Goal: Information Seeking & Learning: Find specific fact

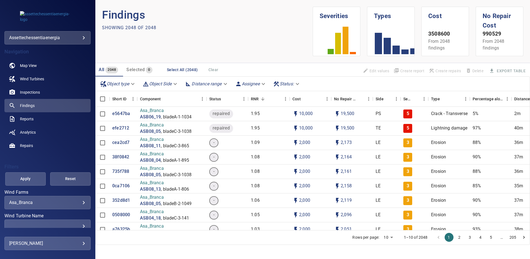
click at [80, 204] on body "**********" at bounding box center [265, 129] width 530 height 259
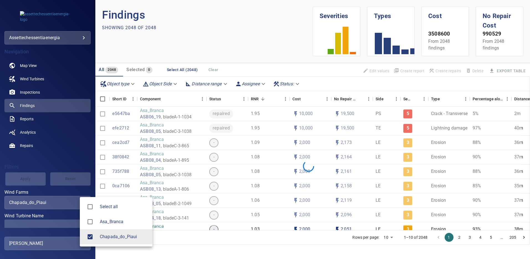
type input "**********"
click at [76, 223] on div at bounding box center [265, 129] width 530 height 259
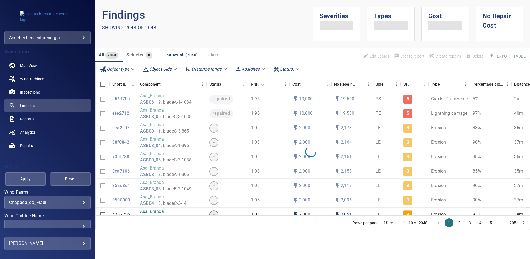
scroll to position [26, 0]
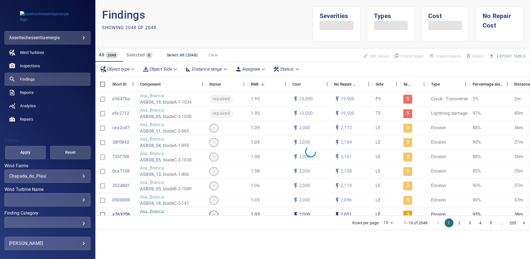
click at [79, 200] on div "​" at bounding box center [47, 199] width 77 height 5
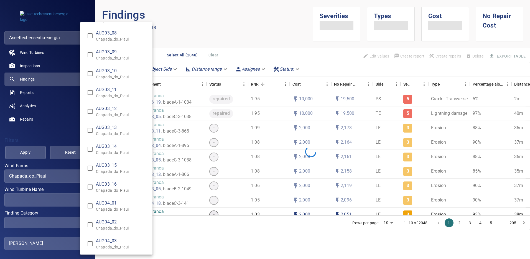
scroll to position [194, 0]
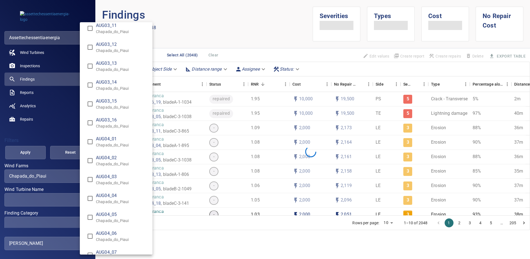
type input "**********"
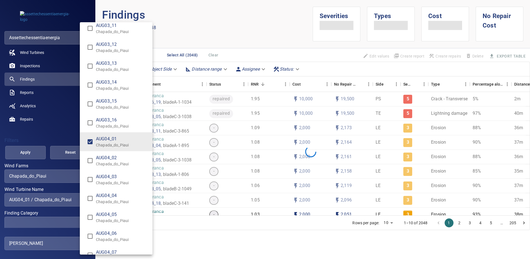
click at [22, 154] on div "Wind Turbine Name" at bounding box center [265, 129] width 530 height 259
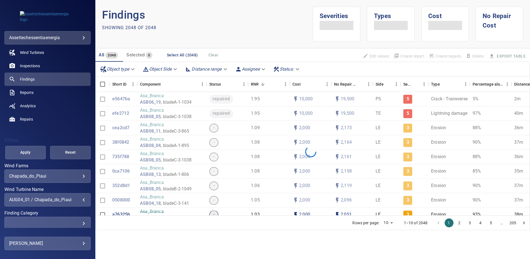
click at [23, 154] on span "Apply" at bounding box center [25, 152] width 27 height 7
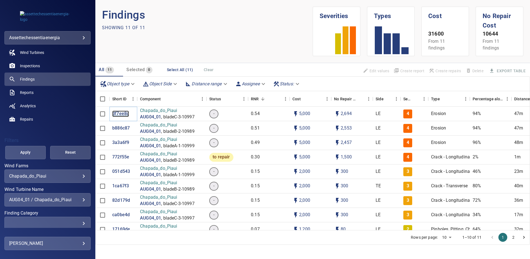
click at [120, 112] on p "df7ee8c" at bounding box center [120, 113] width 17 height 6
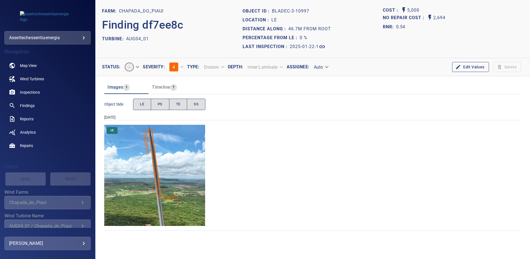
click at [160, 155] on img "Chapada_do_Piaui/AUG04_01/2025-01-22-1/2025-01-22-3/image154wp154.jpg" at bounding box center [154, 175] width 101 height 101
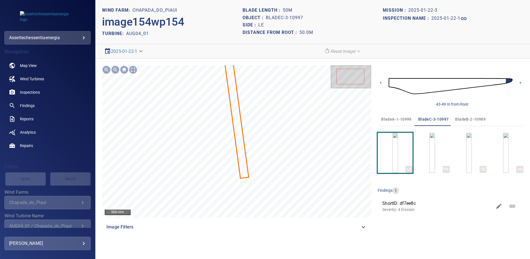
click at [391, 119] on span "bladeA-1-10999" at bounding box center [396, 119] width 31 height 7
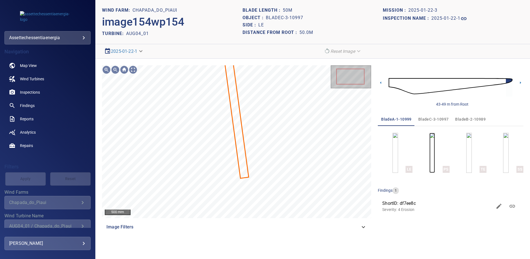
click at [430, 151] on img "button" at bounding box center [433, 153] width 6 height 40
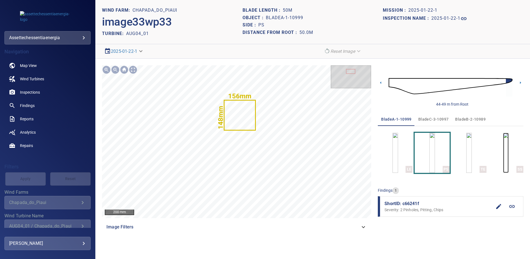
click at [504, 148] on img "button" at bounding box center [507, 153] width 6 height 40
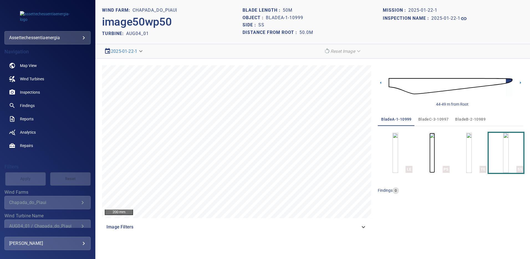
click at [430, 157] on img "button" at bounding box center [433, 153] width 6 height 40
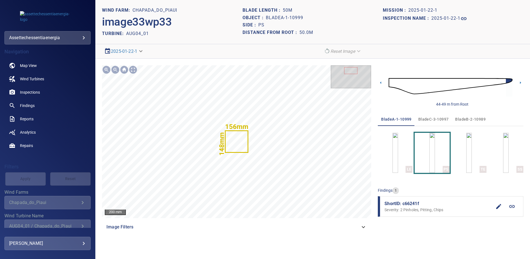
click at [459, 118] on span "bladeB-2-10989" at bounding box center [471, 119] width 31 height 7
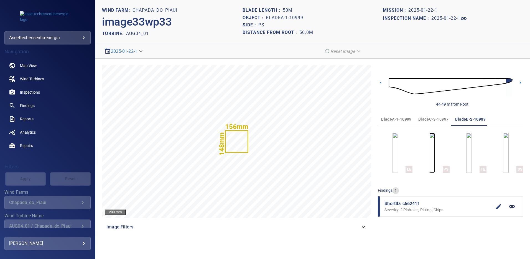
click at [430, 156] on img "button" at bounding box center [433, 153] width 6 height 40
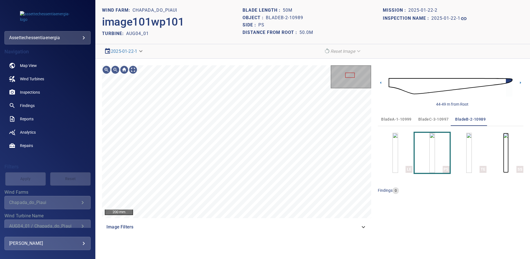
click at [504, 158] on img "button" at bounding box center [507, 153] width 6 height 40
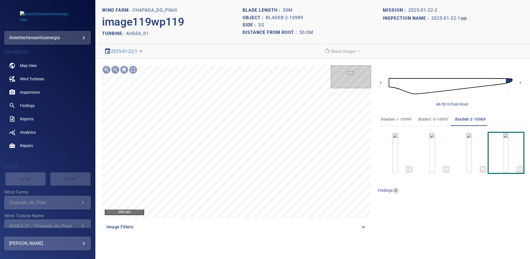
click at [434, 119] on span "bladeC-3-10997" at bounding box center [434, 119] width 31 height 7
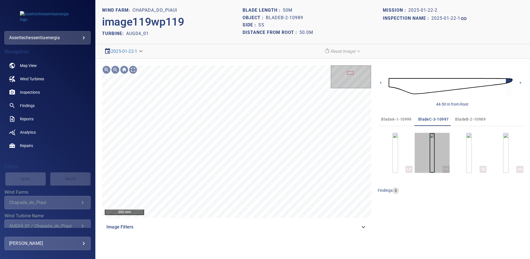
click at [430, 152] on img "button" at bounding box center [433, 153] width 6 height 40
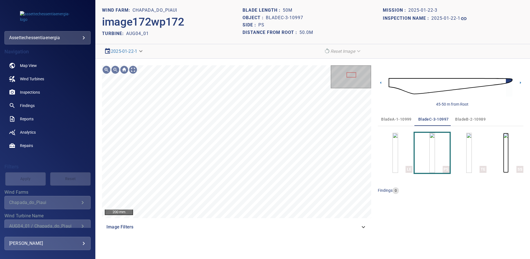
click at [509, 151] on img "button" at bounding box center [507, 153] width 6 height 40
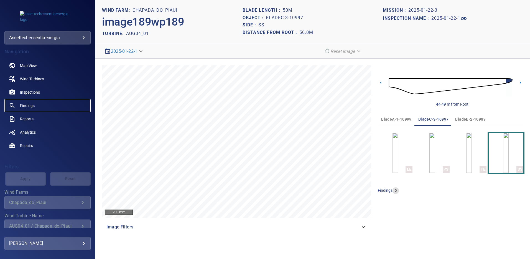
click at [34, 104] on span "Findings" at bounding box center [27, 106] width 15 height 6
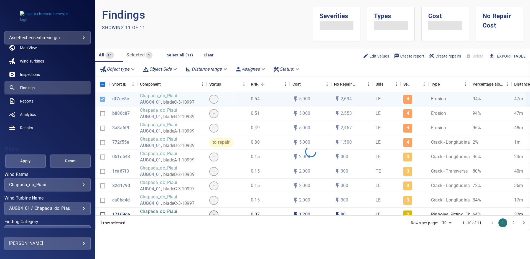
scroll to position [19, 0]
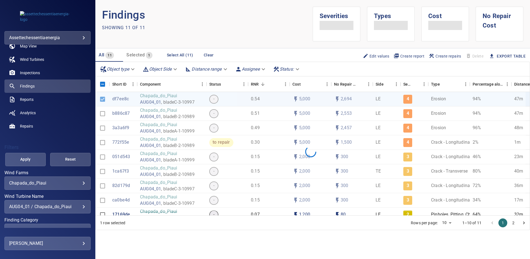
click at [81, 207] on div "AUG04_01 / Chapada_do_Piaui" at bounding box center [47, 206] width 77 height 5
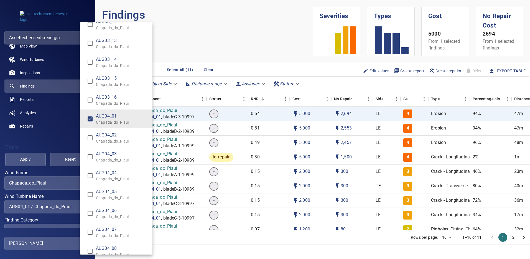
scroll to position [225, 0]
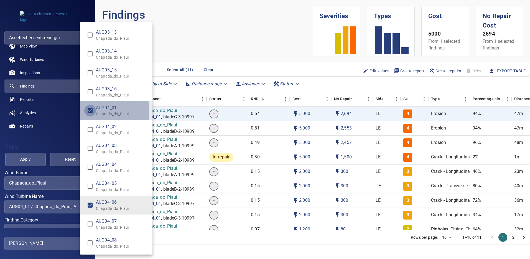
type input "**********"
click at [28, 159] on div "Wind Turbine Name" at bounding box center [265, 129] width 530 height 259
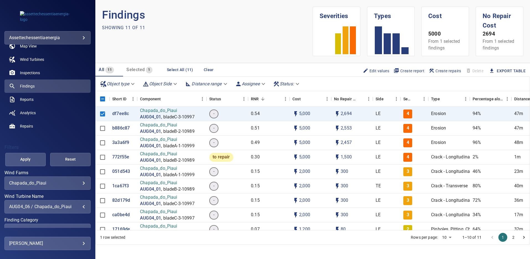
click at [28, 159] on span "Apply" at bounding box center [25, 159] width 27 height 7
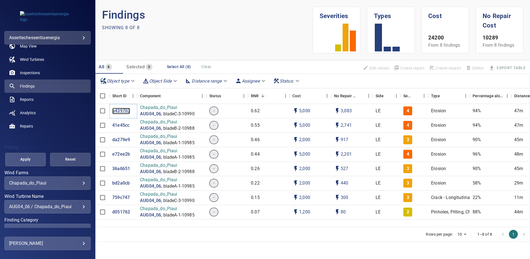
click at [122, 111] on p "a439703" at bounding box center [121, 111] width 18 height 6
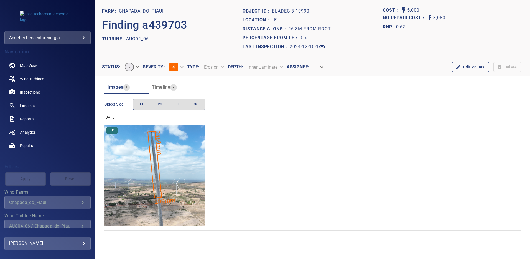
click at [178, 152] on img "Chapada_do_Piaui/AUG04_06/2024-12-16-1/2024-12-16-3/image160wp160.jpg" at bounding box center [154, 175] width 101 height 101
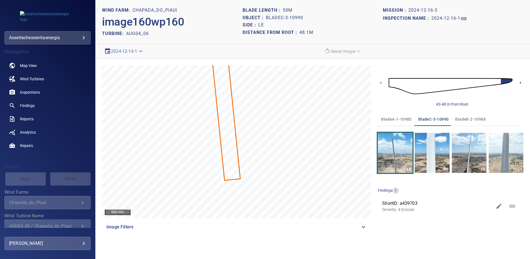
click at [518, 84] on icon at bounding box center [521, 83] width 6 height 6
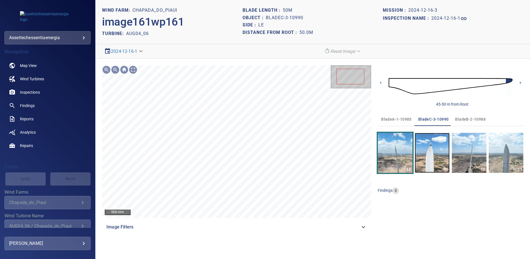
click at [430, 155] on img "button" at bounding box center [432, 153] width 35 height 40
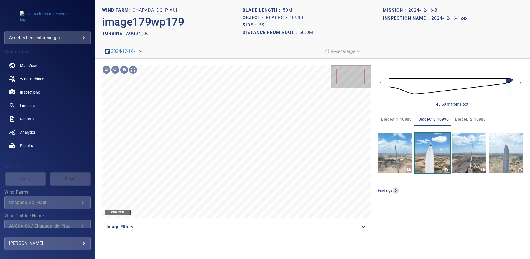
click at [399, 119] on span "bladeA-1-10985" at bounding box center [396, 119] width 31 height 7
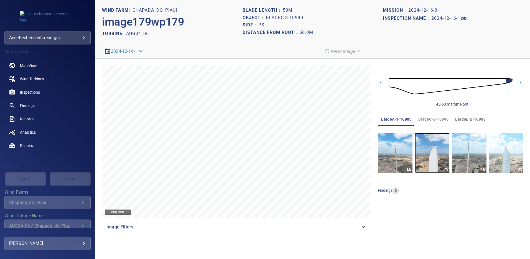
click at [429, 150] on img "button" at bounding box center [432, 153] width 35 height 40
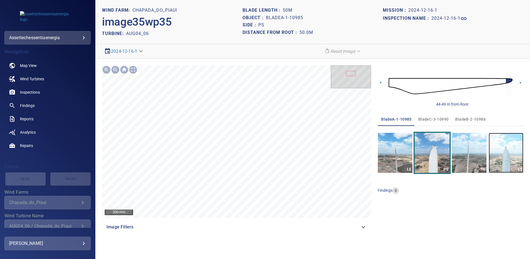
click at [507, 152] on img "button" at bounding box center [506, 153] width 35 height 40
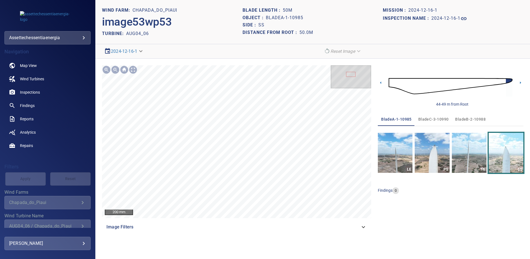
click at [462, 119] on span "bladeB-2-10988" at bounding box center [471, 119] width 31 height 7
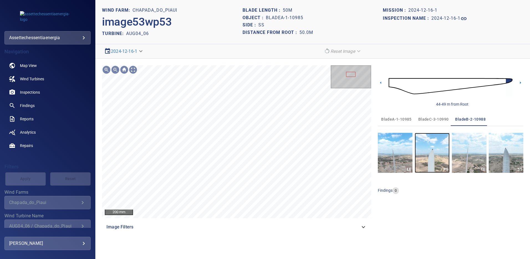
click at [433, 162] on img "button" at bounding box center [432, 153] width 35 height 40
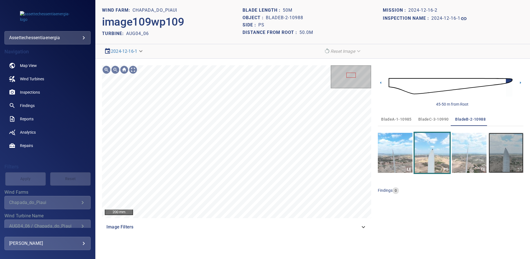
click at [505, 158] on img "button" at bounding box center [506, 153] width 35 height 40
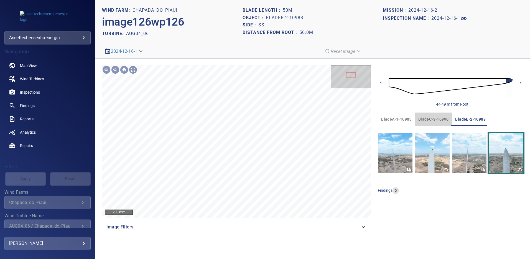
click at [434, 117] on span "bladeC-3-10990" at bounding box center [434, 119] width 31 height 7
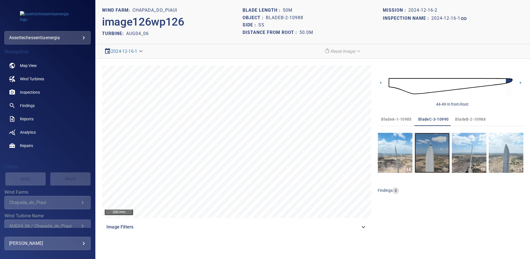
click at [431, 144] on img "button" at bounding box center [432, 153] width 35 height 40
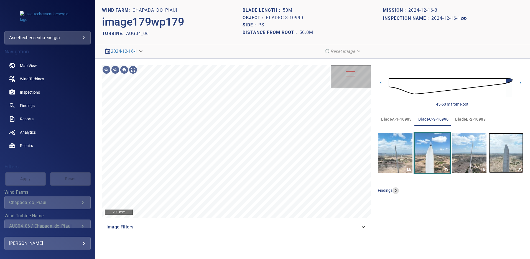
click at [499, 156] on img "button" at bounding box center [506, 153] width 35 height 40
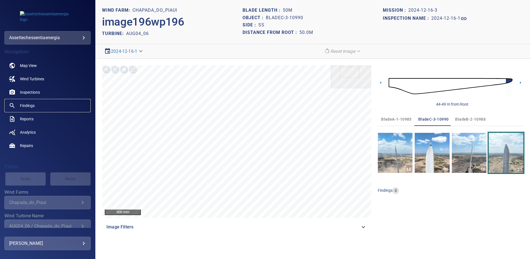
click at [32, 105] on span "Findings" at bounding box center [27, 106] width 15 height 6
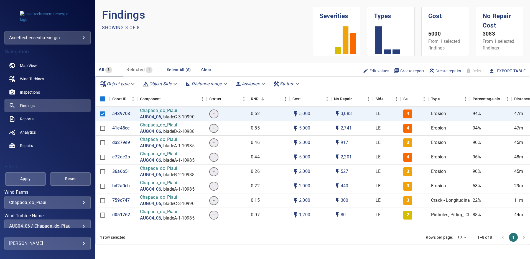
click at [80, 225] on div "AUG04_06 / Chapada_do_Piaui" at bounding box center [47, 225] width 77 height 5
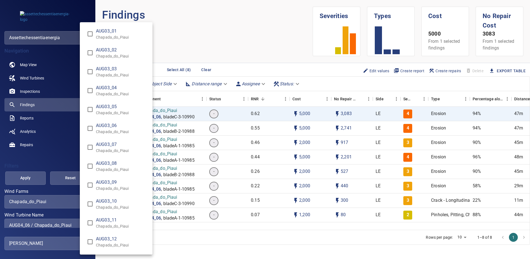
scroll to position [292, 0]
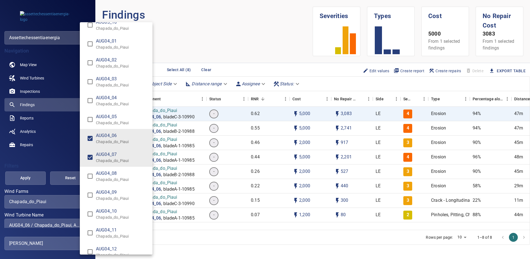
type input "**********"
click at [31, 178] on div "Wind Turbine Name" at bounding box center [265, 129] width 530 height 259
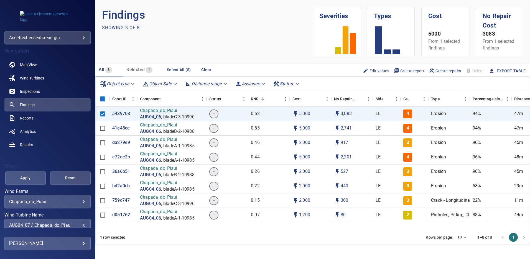
click at [32, 178] on div "AUG03_01 Chapada_do_Piaui AUG03_02 Chapada_do_Piaui AUG03_03 Chapada_do_Piaui A…" at bounding box center [265, 129] width 530 height 259
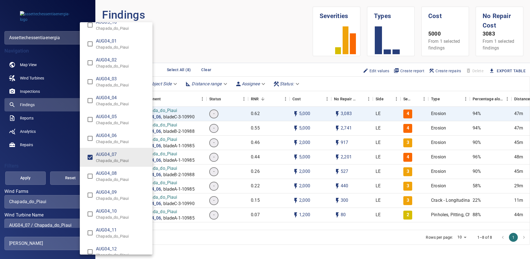
click at [32, 178] on div "Wind Turbine Name" at bounding box center [265, 129] width 530 height 259
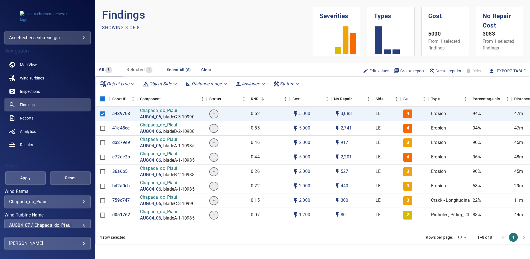
click at [27, 181] on span "Apply" at bounding box center [25, 177] width 27 height 7
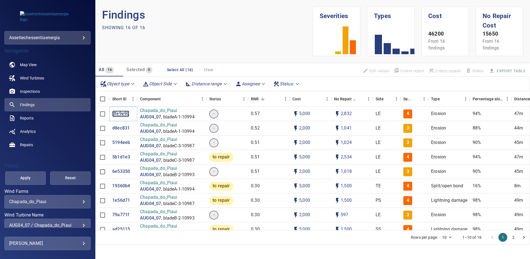
click at [122, 114] on p "dfe9e90" at bounding box center [120, 113] width 17 height 6
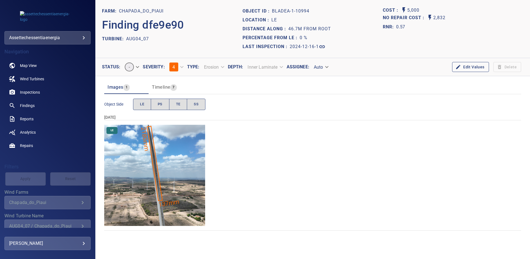
click at [168, 145] on img "Chapada_do_Piaui/AUG04_07/2024-12-16-1/2024-12-16-1/image15wp15.jpg" at bounding box center [154, 175] width 101 height 101
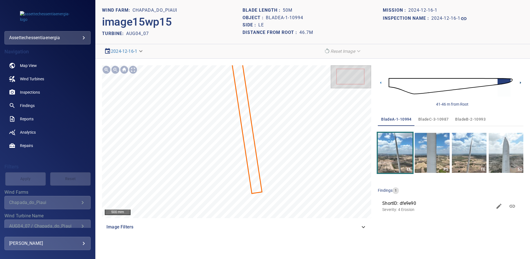
click at [521, 84] on icon at bounding box center [521, 83] width 6 height 6
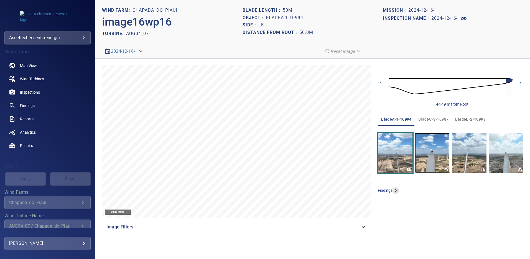
click at [421, 154] on img "button" at bounding box center [432, 153] width 35 height 40
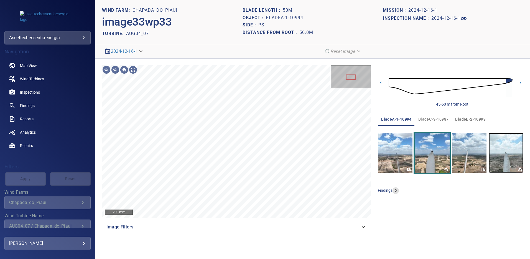
click at [504, 150] on img "button" at bounding box center [506, 153] width 35 height 40
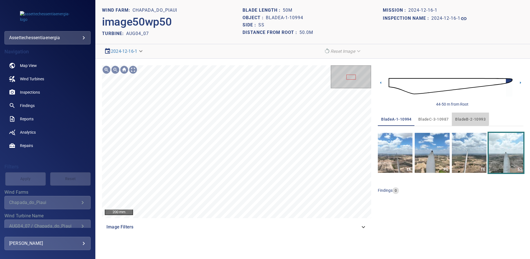
click at [462, 118] on span "bladeB-2-10993" at bounding box center [471, 119] width 31 height 7
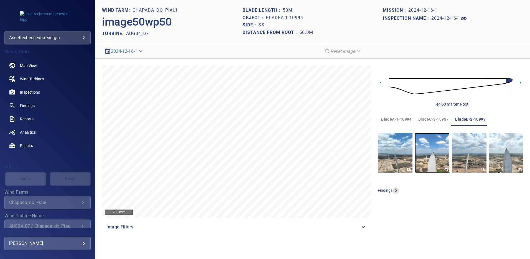
click at [431, 154] on img "button" at bounding box center [432, 153] width 35 height 40
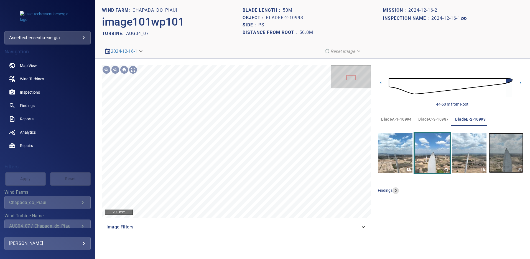
click at [500, 158] on img "button" at bounding box center [506, 153] width 35 height 40
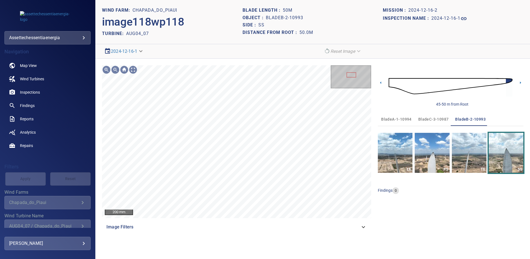
click at [439, 118] on span "bladeC-3-10987" at bounding box center [434, 119] width 31 height 7
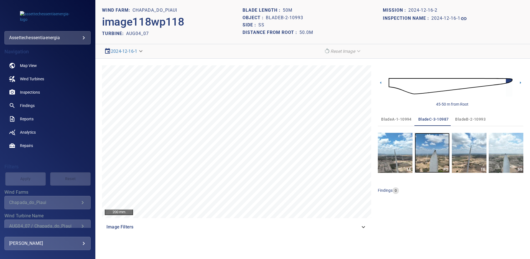
click at [434, 155] on img "button" at bounding box center [432, 153] width 35 height 40
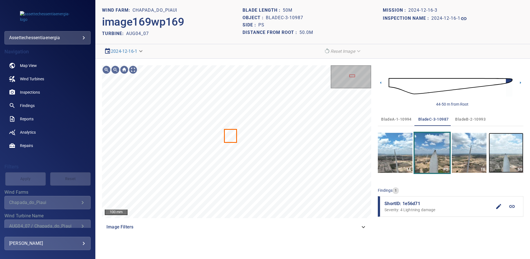
click at [506, 160] on img "button" at bounding box center [506, 153] width 35 height 40
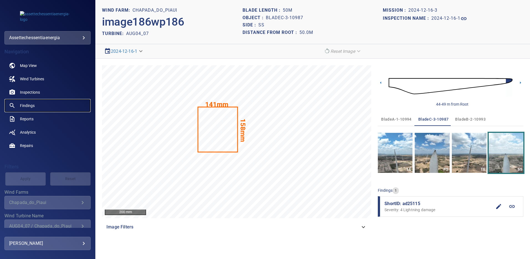
click at [36, 105] on link "Findings" at bounding box center [47, 105] width 86 height 13
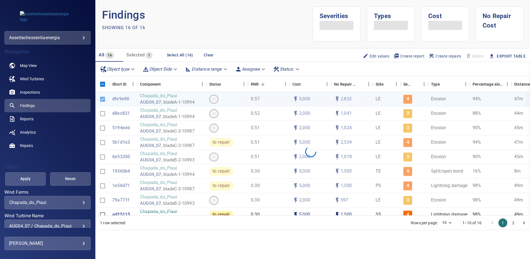
click at [79, 209] on div "**********" at bounding box center [47, 237] width 86 height 94
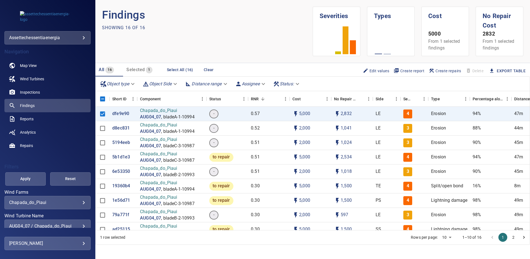
scroll to position [17, 0]
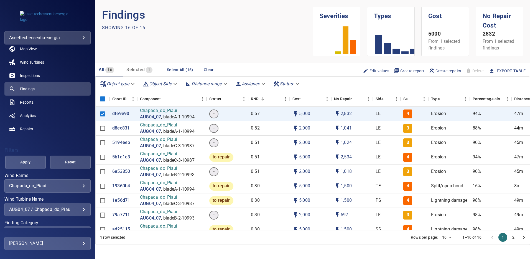
click at [79, 209] on div "AUG04_07 / Chapada_do_Piaui" at bounding box center [47, 208] width 77 height 5
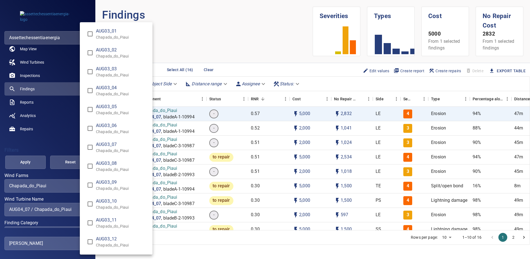
scroll to position [311, 0]
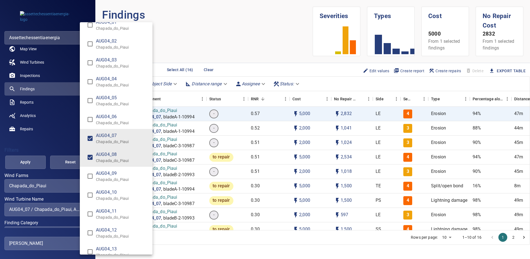
type input "**********"
click at [27, 164] on div "Wind Turbine Name" at bounding box center [265, 129] width 530 height 259
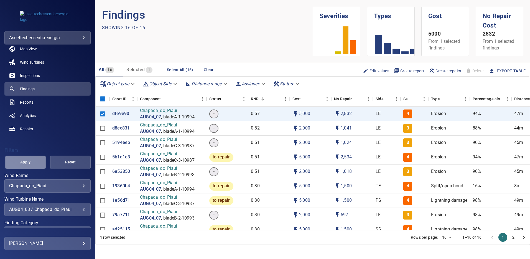
click at [27, 164] on span "Apply" at bounding box center [25, 161] width 27 height 7
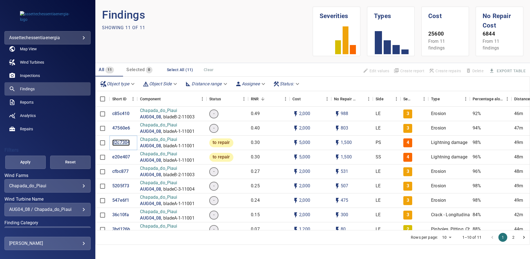
click at [123, 143] on p "32c7304" at bounding box center [120, 142] width 17 height 6
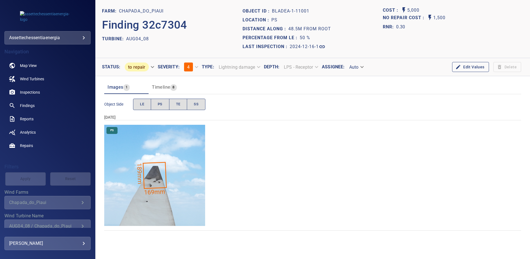
click at [167, 149] on img "Chapada_do_Piaui/AUG04_08/2024-12-16-1/2024-12-16-1/image35wp35.jpg" at bounding box center [154, 175] width 101 height 101
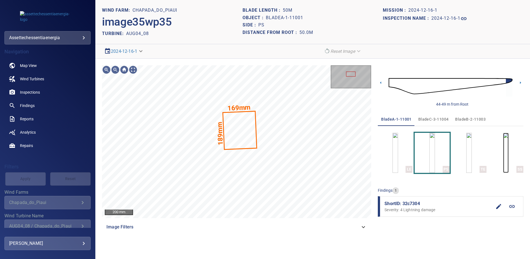
click at [504, 152] on img "button" at bounding box center [507, 153] width 6 height 40
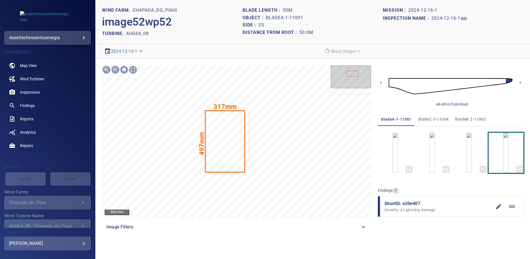
click at [461, 117] on span "bladeB-2-11003" at bounding box center [471, 119] width 31 height 7
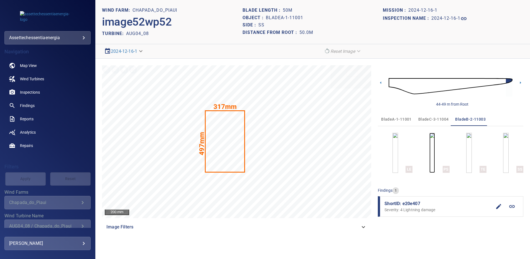
click at [435, 155] on img "button" at bounding box center [433, 153] width 6 height 40
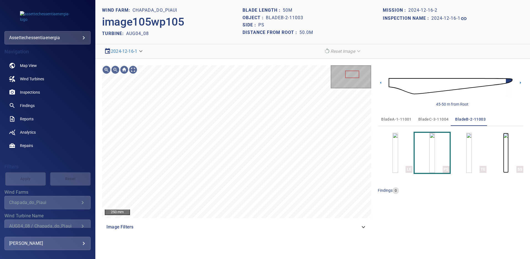
click at [504, 156] on img "button" at bounding box center [507, 153] width 6 height 40
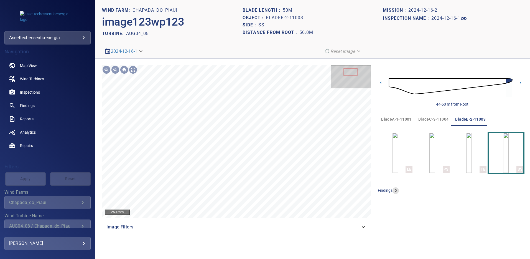
drag, startPoint x: 435, startPoint y: 119, endPoint x: 435, endPoint y: 124, distance: 5.0
click at [435, 119] on span "bladeC-3-11004" at bounding box center [434, 119] width 31 height 7
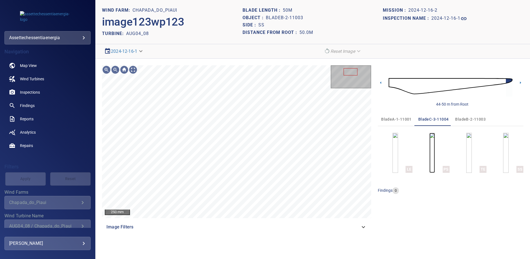
click at [430, 153] on img "button" at bounding box center [433, 153] width 6 height 40
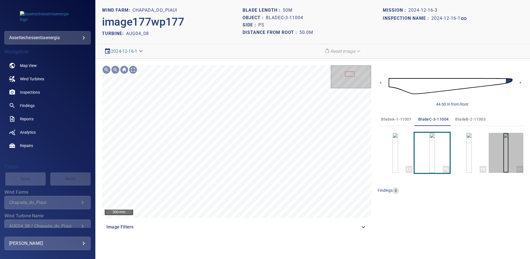
click at [504, 157] on img "button" at bounding box center [507, 153] width 6 height 40
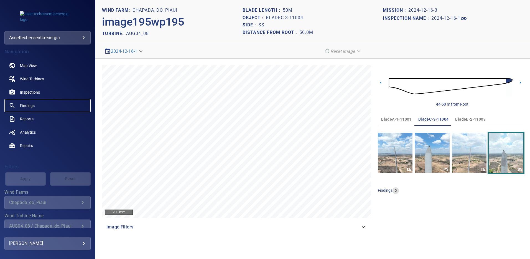
click at [32, 105] on span "Findings" at bounding box center [27, 106] width 15 height 6
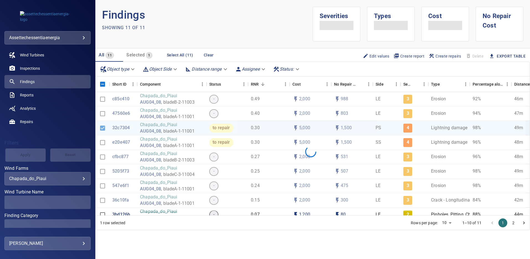
scroll to position [24, 0]
click at [79, 203] on div "AUG04_08 / Chapada_do_Piaui" at bounding box center [47, 201] width 77 height 5
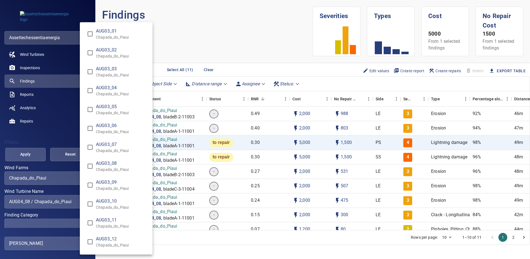
scroll to position [330, 0]
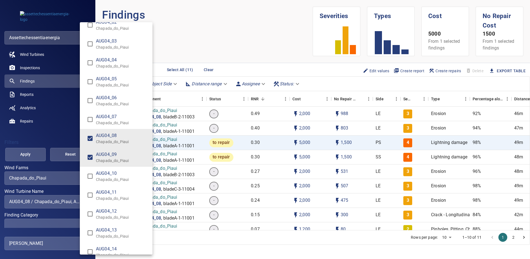
type input "**********"
click at [32, 155] on div "Wind Turbine Name" at bounding box center [265, 129] width 530 height 259
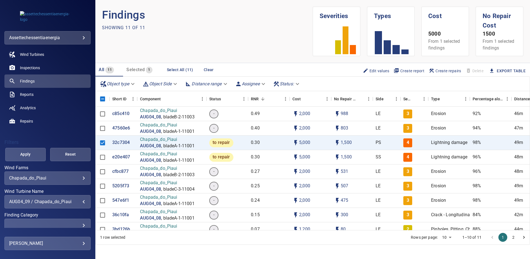
click at [32, 155] on span "Apply" at bounding box center [25, 154] width 27 height 7
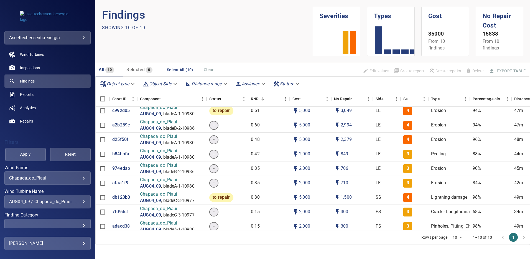
scroll to position [25, 0]
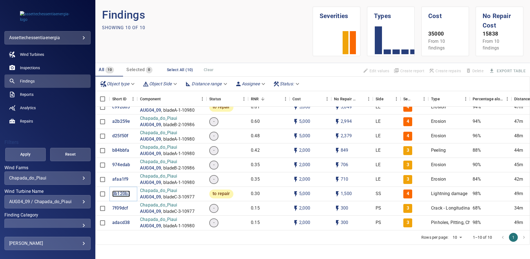
click at [123, 190] on p "db120b3" at bounding box center [121, 193] width 18 height 6
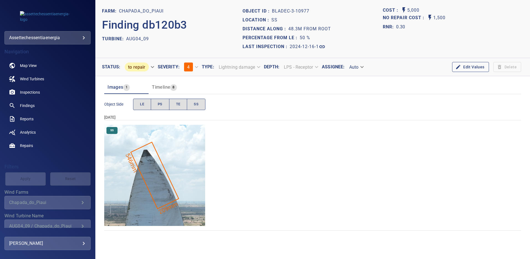
click at [182, 161] on img "Chapada_do_Piaui/AUG04_09/2024-12-16-1/2024-12-16-3/image187wp187.jpg" at bounding box center [154, 175] width 101 height 101
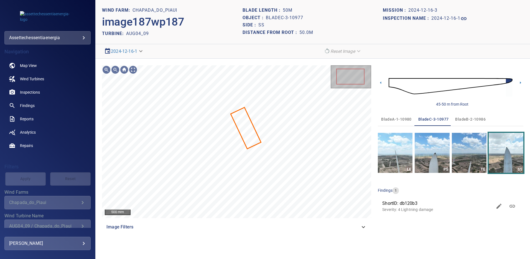
click at [389, 118] on span "bladeA-1-10980" at bounding box center [396, 119] width 31 height 7
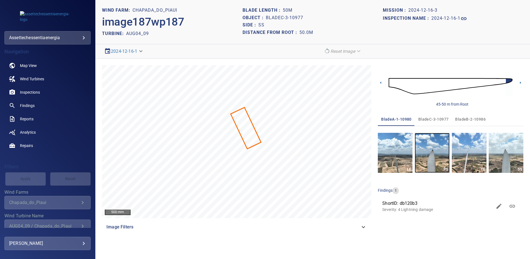
click at [424, 143] on img "button" at bounding box center [432, 153] width 35 height 40
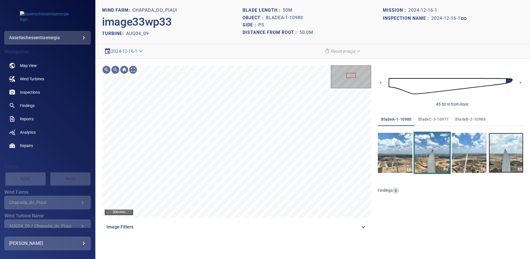
click at [500, 159] on img "button" at bounding box center [506, 153] width 35 height 40
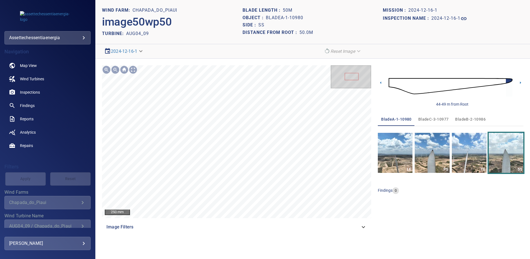
click at [461, 119] on span "bladeB-2-10986" at bounding box center [471, 119] width 31 height 7
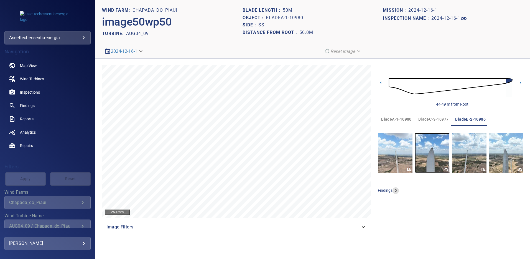
click at [441, 151] on img "button" at bounding box center [432, 153] width 35 height 40
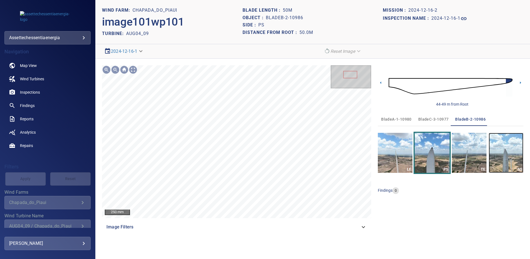
click at [500, 157] on img "button" at bounding box center [506, 153] width 35 height 40
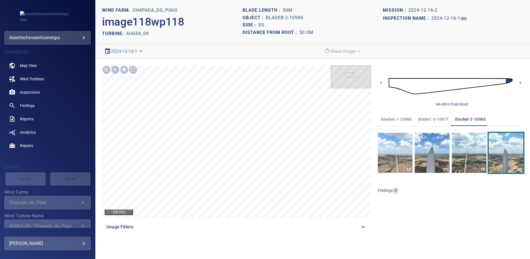
click at [442, 120] on span "bladeC-3-10977" at bounding box center [434, 119] width 31 height 7
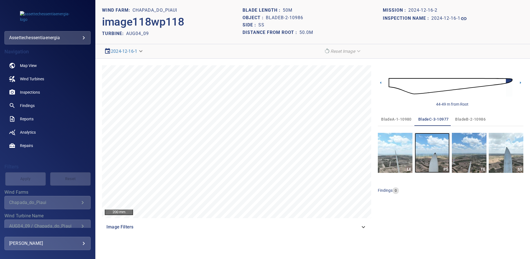
click at [431, 158] on img "button" at bounding box center [432, 153] width 35 height 40
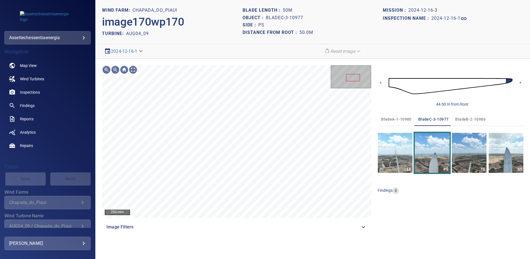
click at [525, 149] on div "250 mm Image Filters 44-50 m from Root bladeA-1-10980 bladeC-3-10977 bladeB-2-1…" at bounding box center [312, 149] width 435 height 181
click at [510, 152] on img "button" at bounding box center [506, 153] width 35 height 40
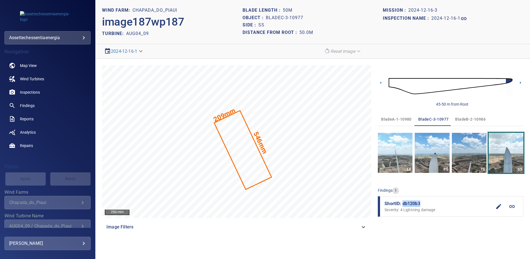
drag, startPoint x: 422, startPoint y: 204, endPoint x: 404, endPoint y: 203, distance: 18.1
click at [404, 203] on span "ShortID: db120b3" at bounding box center [439, 203] width 108 height 7
copy span "db120b3"
click at [32, 105] on span "Findings" at bounding box center [27, 106] width 15 height 6
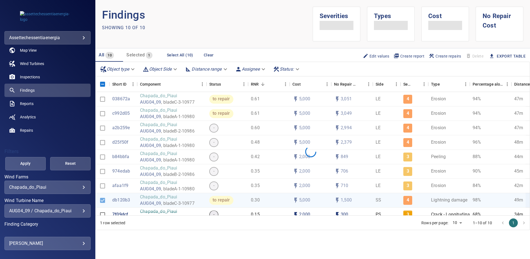
scroll to position [20, 0]
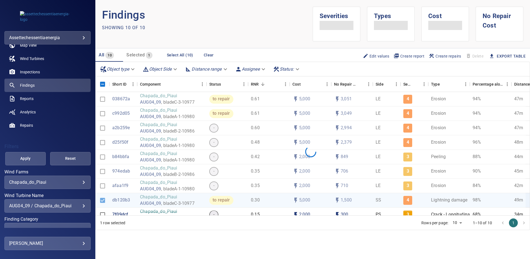
click at [79, 205] on div "AUG04_09 / Chapada_do_Piaui" at bounding box center [47, 205] width 77 height 5
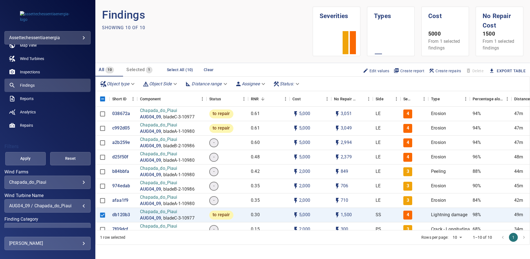
scroll to position [348, 0]
click at [80, 209] on div "**********" at bounding box center [47, 205] width 86 height 13
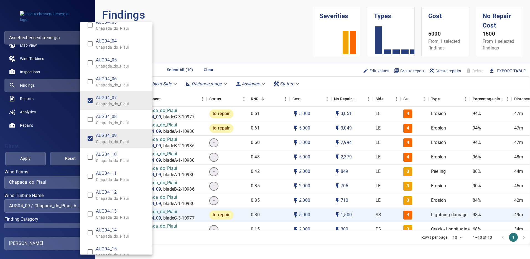
type input "**********"
click at [37, 160] on div "Wind Turbine Name" at bounding box center [265, 129] width 530 height 259
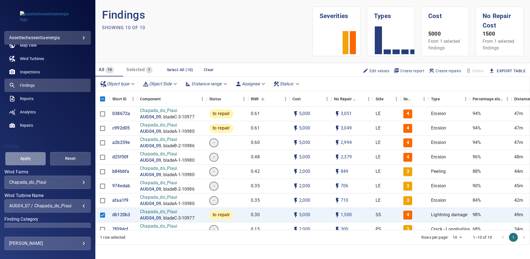
click at [37, 160] on button "Apply" at bounding box center [25, 158] width 41 height 13
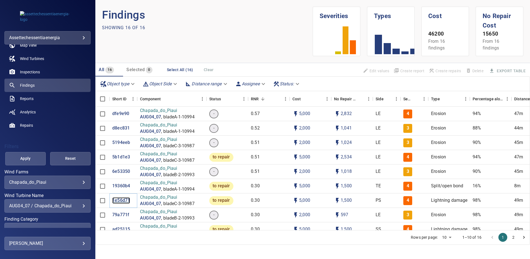
click at [124, 199] on p "1e56d71" at bounding box center [121, 200] width 18 height 6
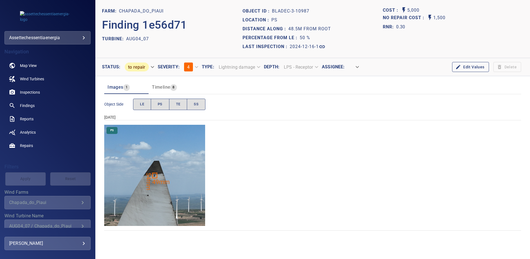
click at [153, 190] on img "Chapada_do_Piaui/AUG04_07/2024-12-16-1/2024-12-16-3/image169wp169.jpg" at bounding box center [154, 175] width 101 height 101
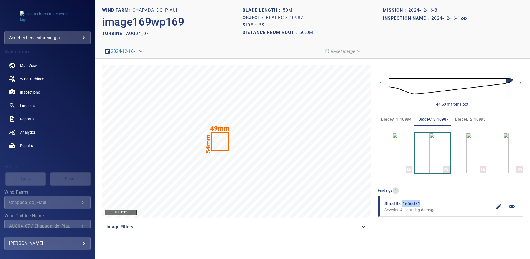
drag, startPoint x: 420, startPoint y: 204, endPoint x: 403, endPoint y: 202, distance: 16.5
click at [403, 202] on span "ShortID: 1e56d71" at bounding box center [439, 203] width 108 height 7
copy span "1e56d71"
click at [508, 158] on img "button" at bounding box center [507, 153] width 6 height 40
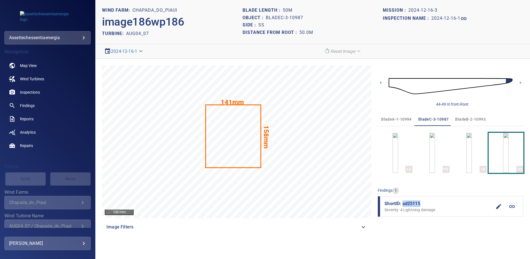
drag, startPoint x: 421, startPoint y: 203, endPoint x: 404, endPoint y: 204, distance: 17.0
click at [404, 204] on span "ShortID: ad25115" at bounding box center [439, 203] width 108 height 7
copy span "ad25115"
click at [32, 107] on span "Findings" at bounding box center [27, 106] width 15 height 6
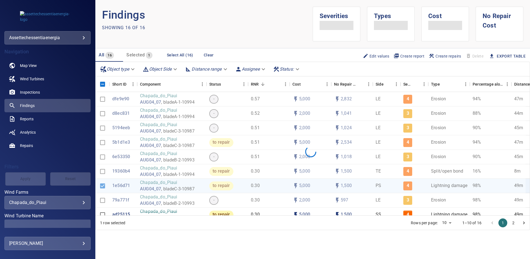
scroll to position [28, 0]
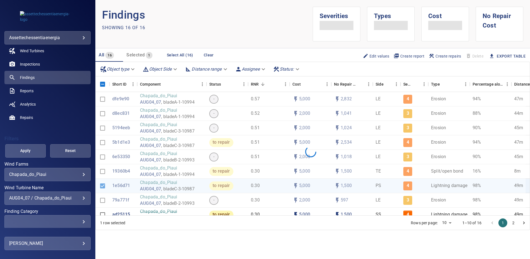
click at [81, 198] on div "AUG04_07 / Chapada_do_Piaui" at bounding box center [47, 197] width 77 height 5
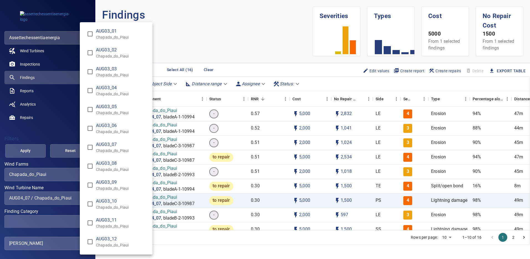
scroll to position [311, 0]
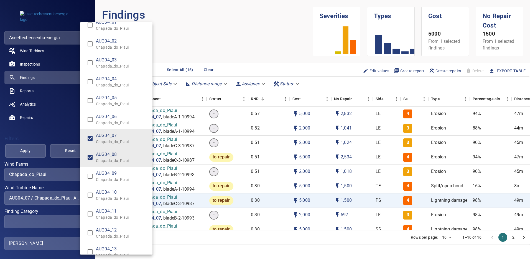
type input "**********"
click at [31, 153] on div "Wind Turbine Name" at bounding box center [265, 129] width 530 height 259
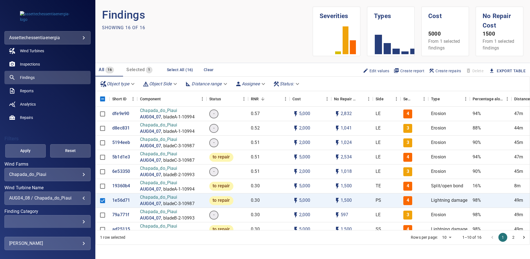
click at [31, 153] on span "Apply" at bounding box center [25, 150] width 27 height 7
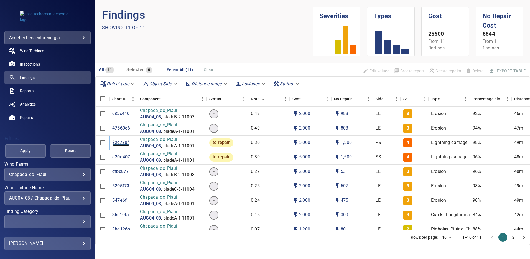
click at [123, 141] on p "32c7304" at bounding box center [120, 142] width 17 height 6
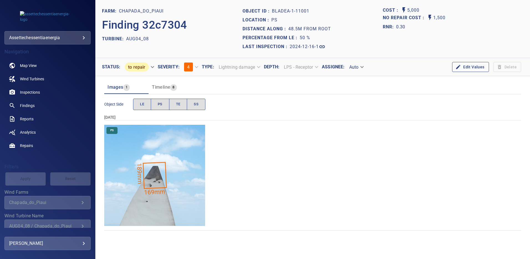
click at [166, 162] on img "Chapada_do_Piaui/AUG04_08/2024-12-16-1/2024-12-16-1/image35wp35.jpg" at bounding box center [154, 175] width 101 height 101
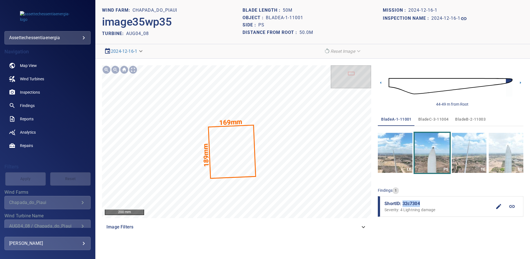
drag, startPoint x: 423, startPoint y: 203, endPoint x: 404, endPoint y: 203, distance: 19.4
click at [404, 203] on span "ShortID: 32c7304" at bounding box center [439, 203] width 108 height 7
copy span "32c7304"
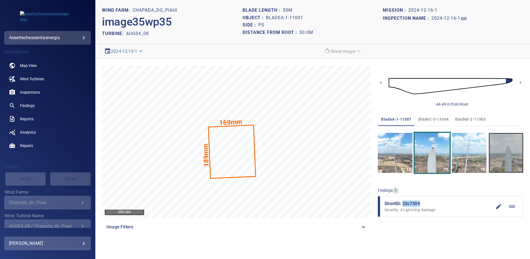
click at [510, 157] on img "button" at bounding box center [506, 153] width 35 height 40
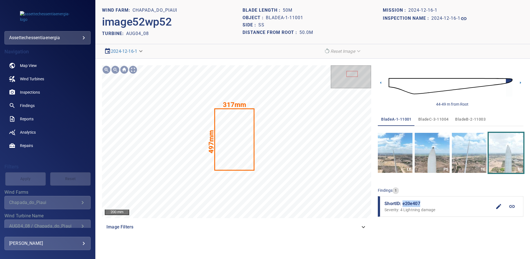
drag, startPoint x: 422, startPoint y: 203, endPoint x: 404, endPoint y: 204, distance: 18.6
click at [404, 204] on span "ShortID: e20e407" at bounding box center [439, 203] width 108 height 7
copy span "e20e407"
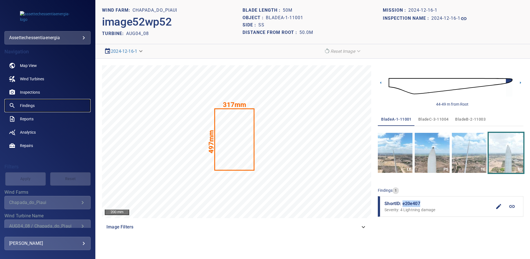
click at [32, 106] on span "Findings" at bounding box center [27, 106] width 15 height 6
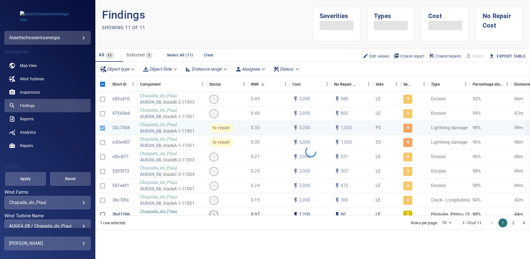
scroll to position [21, 0]
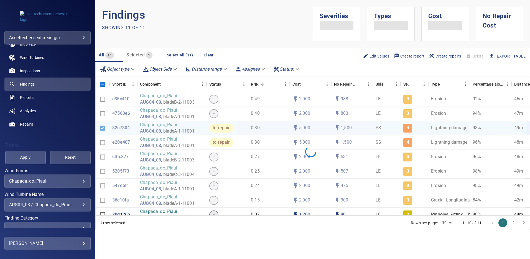
click at [81, 205] on div "AUG04_08 / Chapada_do_Piaui" at bounding box center [47, 204] width 77 height 5
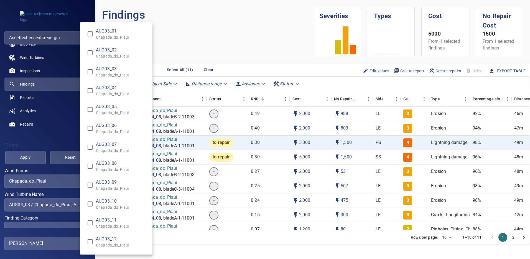
scroll to position [330, 0]
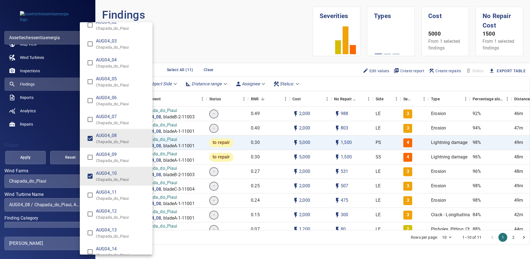
type input "**********"
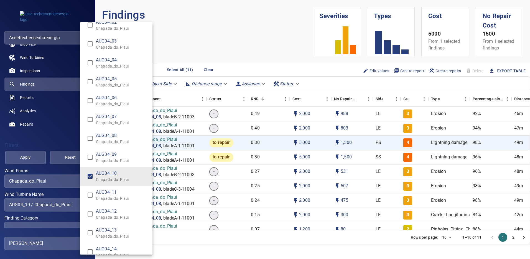
click at [21, 155] on div "Wind Turbine Name" at bounding box center [265, 129] width 530 height 259
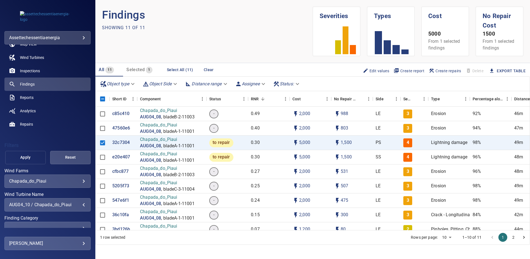
click at [29, 158] on span "Apply" at bounding box center [25, 157] width 27 height 7
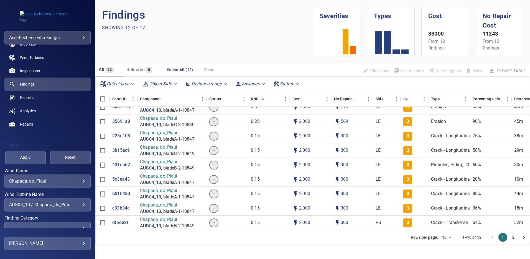
scroll to position [0, 0]
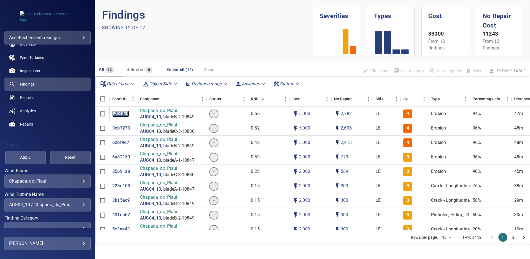
click at [121, 113] on p "52bf3e9" at bounding box center [120, 113] width 17 height 6
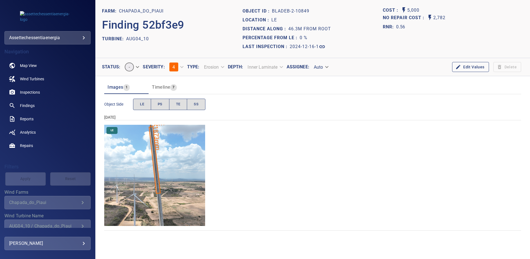
click at [174, 158] on img "Chapada_do_Piaui/AUG04_10/2024-12-16-1/2024-12-16-2/image86wp86.jpg" at bounding box center [154, 175] width 101 height 101
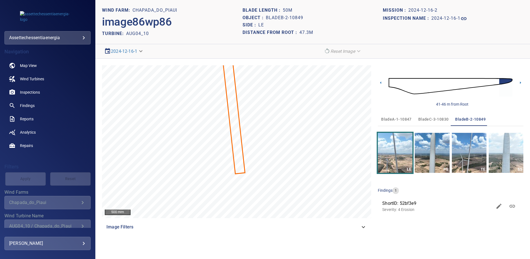
click at [396, 120] on span "bladeA-1-10847" at bounding box center [396, 119] width 31 height 7
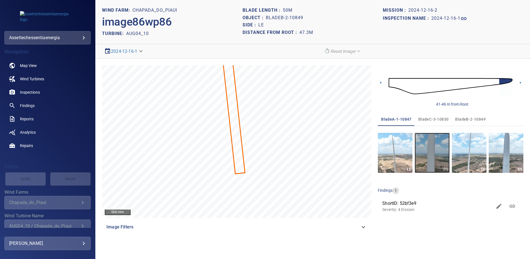
click at [434, 152] on img "button" at bounding box center [432, 153] width 35 height 40
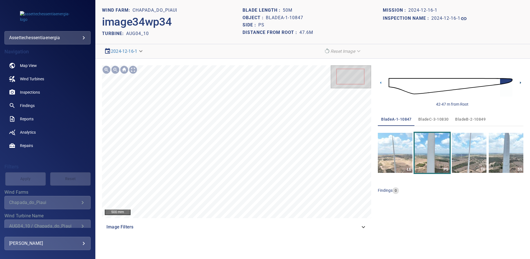
click at [520, 83] on icon at bounding box center [521, 83] width 6 height 6
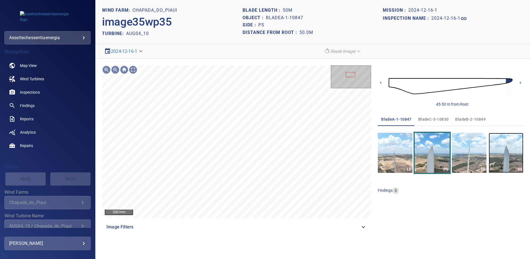
click at [504, 158] on img "button" at bounding box center [506, 153] width 35 height 40
